Goal: Transaction & Acquisition: Obtain resource

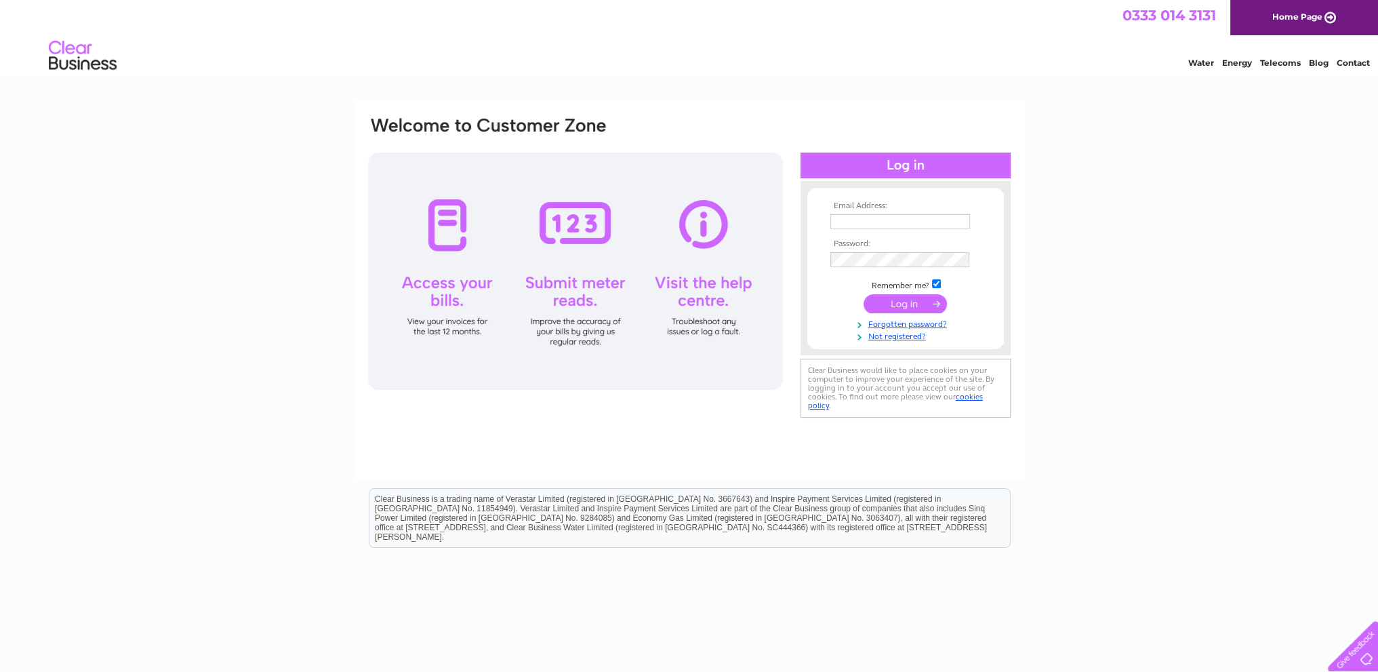
type input "gfrsweeney@btinternet.com"
click at [908, 309] on input "submit" at bounding box center [905, 303] width 83 height 19
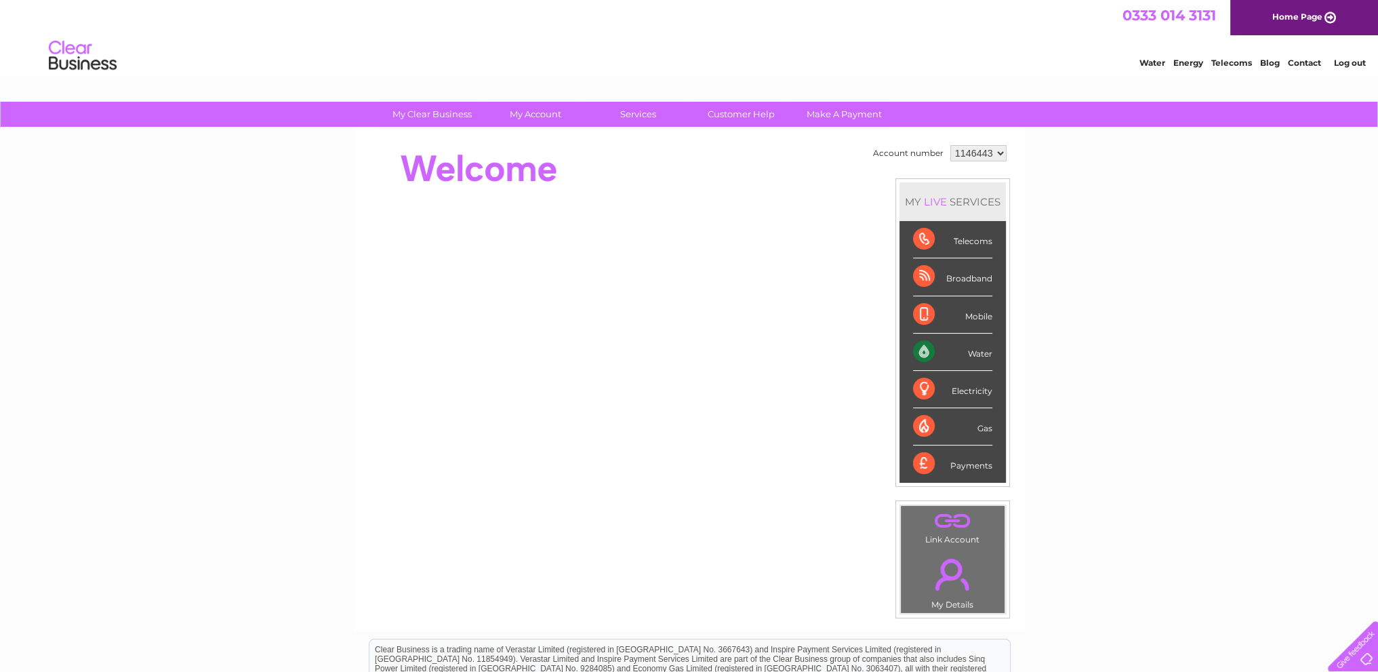
click at [940, 358] on div "Water" at bounding box center [952, 352] width 79 height 37
click at [982, 350] on div "Water" at bounding box center [952, 352] width 79 height 37
click at [941, 352] on div "Water" at bounding box center [952, 352] width 79 height 37
click at [996, 157] on select "1146443" at bounding box center [979, 153] width 56 height 16
click at [951, 145] on select "1146443" at bounding box center [979, 153] width 56 height 16
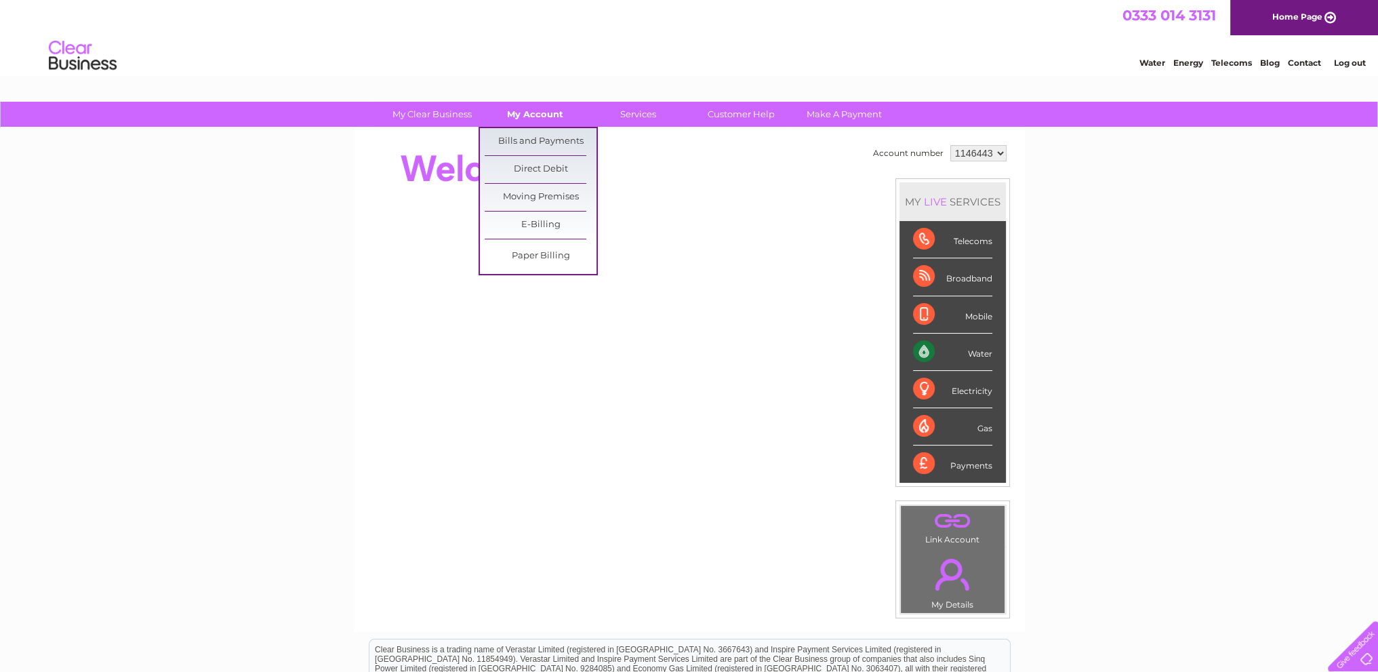
click at [554, 119] on link "My Account" at bounding box center [535, 114] width 112 height 25
click at [561, 138] on link "Bills and Payments" at bounding box center [541, 141] width 112 height 27
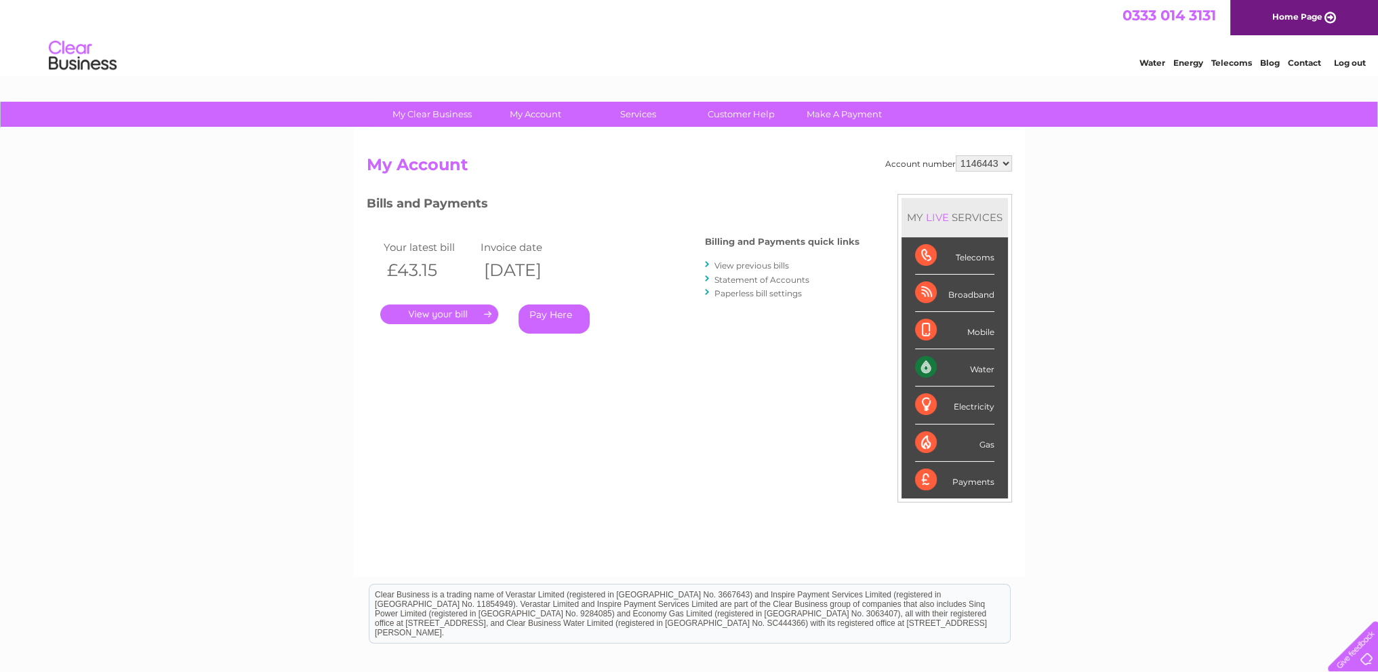
click at [458, 307] on link "." at bounding box center [439, 314] width 118 height 20
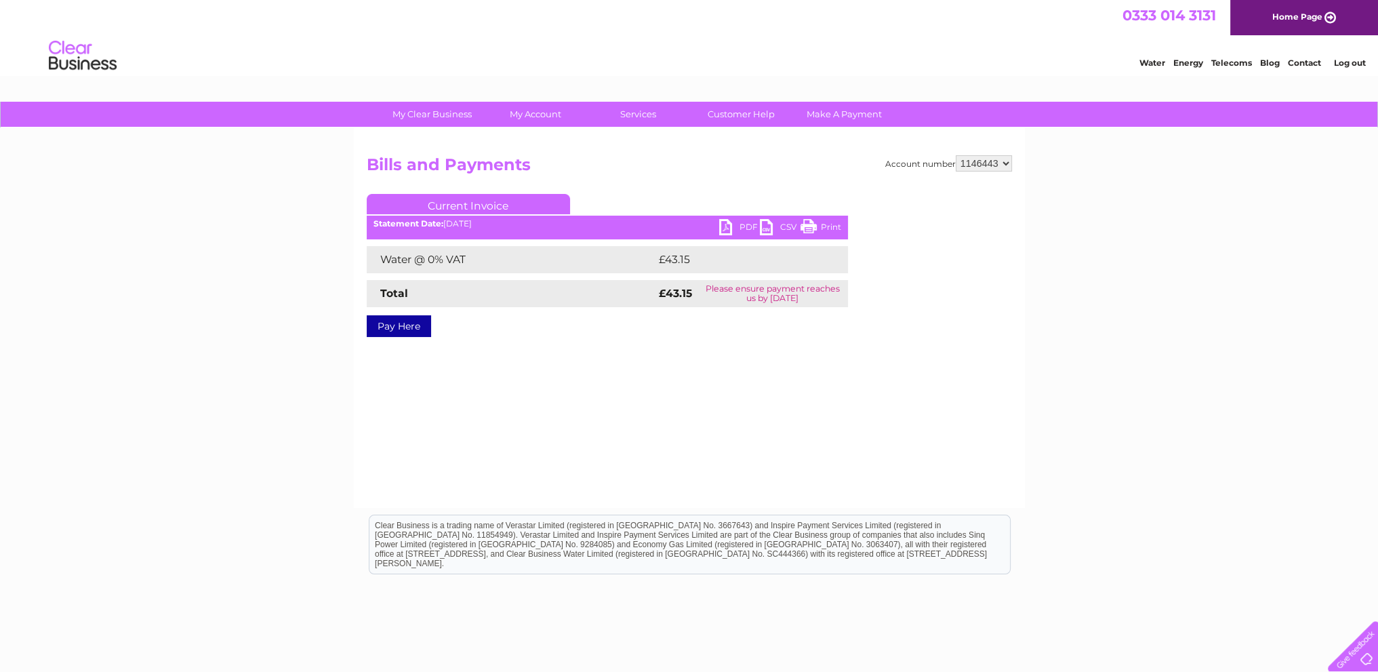
click at [778, 224] on link "CSV" at bounding box center [780, 229] width 41 height 20
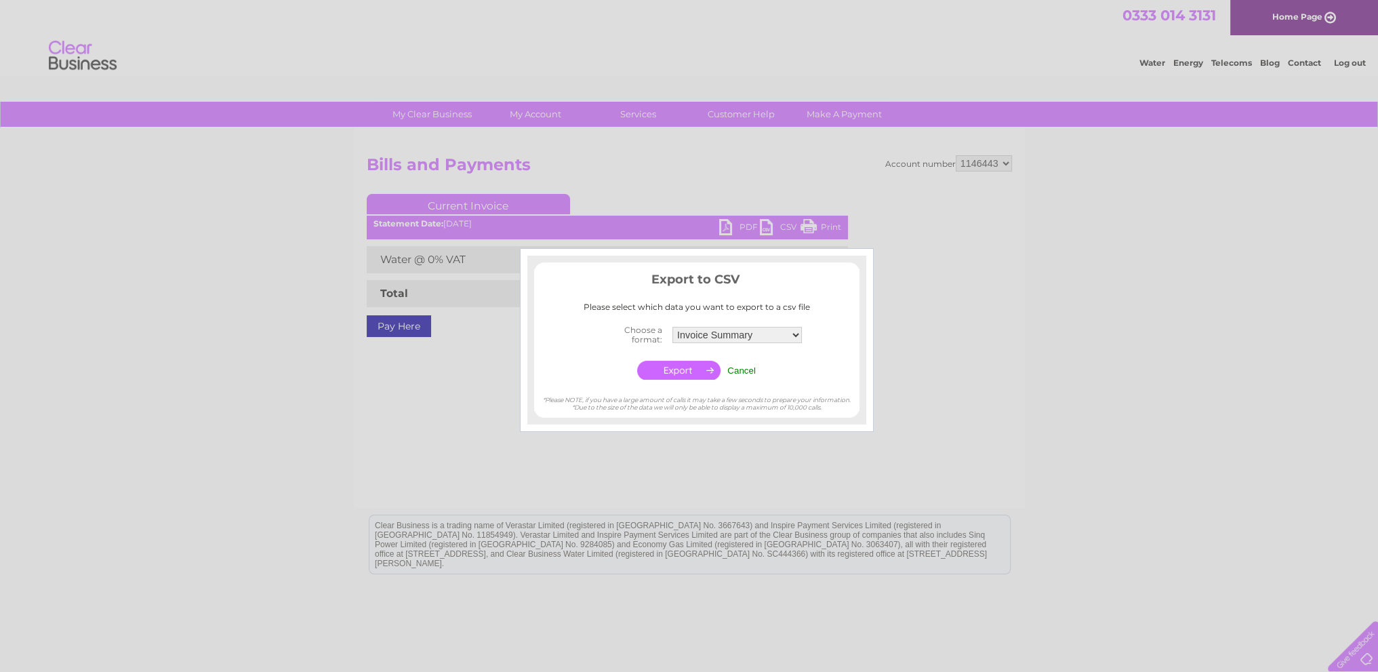
click at [1155, 365] on div at bounding box center [689, 336] width 1378 height 672
click at [749, 369] on input "Cancel" at bounding box center [742, 370] width 28 height 10
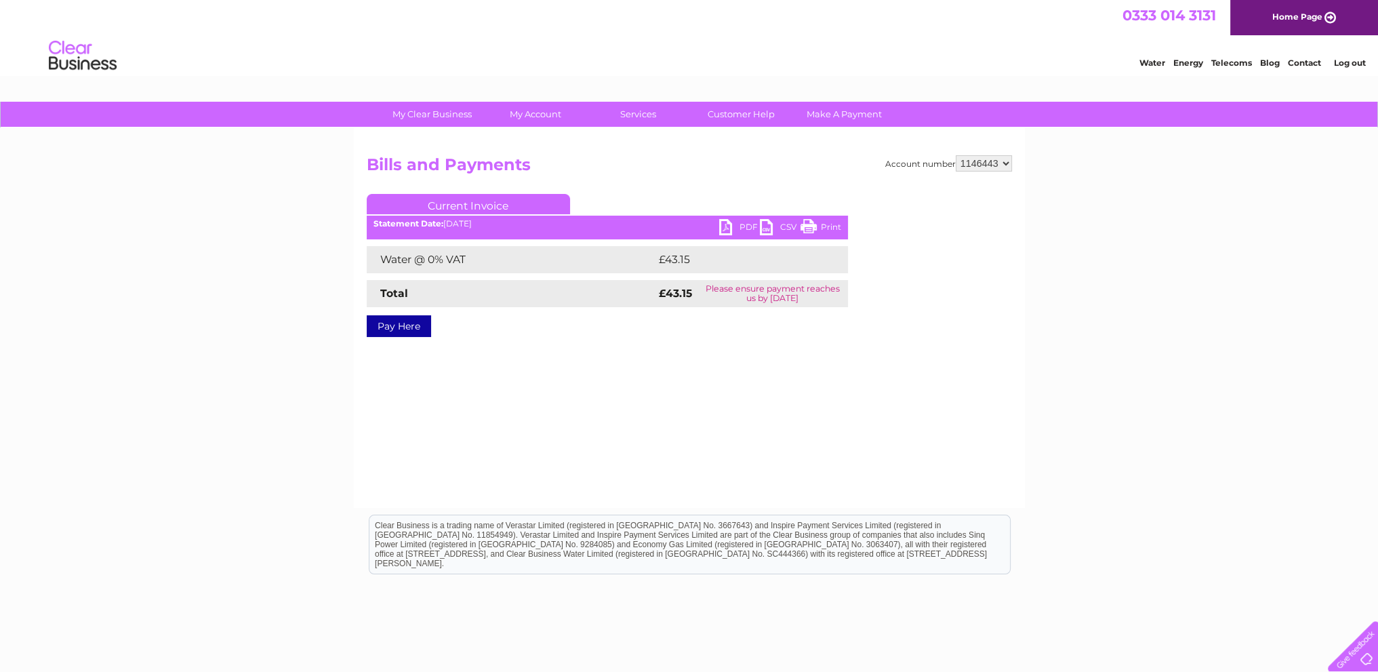
click at [748, 225] on link "PDF" at bounding box center [739, 229] width 41 height 20
